Goal: Task Accomplishment & Management: Use online tool/utility

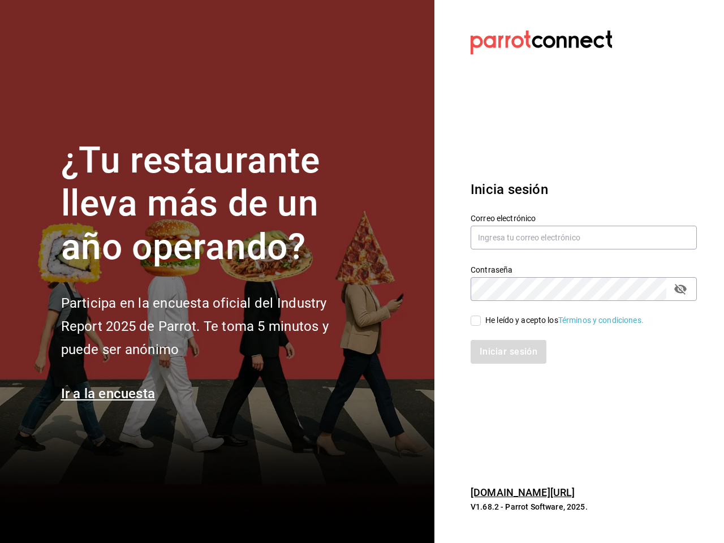
click at [362, 272] on div "¿Tu restaurante lleva más de un año operando? Participa en la encuesta oficial …" at bounding box center [213, 271] width 305 height 265
click at [584, 238] on input "text" at bounding box center [584, 238] width 226 height 24
click at [681, 289] on icon "passwordField" at bounding box center [680, 289] width 12 height 11
